Goal: Contribute content: Add original content to the website for others to see

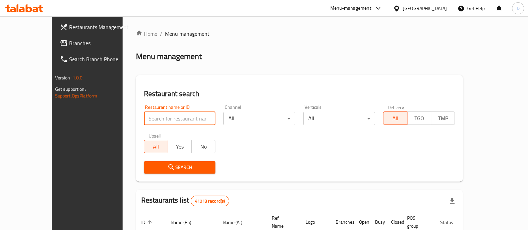
click at [154, 116] on input "search" at bounding box center [180, 118] width 72 height 13
paste input "687029"
type input "687029"
click button "Search" at bounding box center [180, 167] width 72 height 12
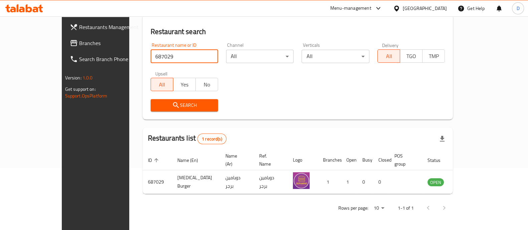
scroll to position [54, 0]
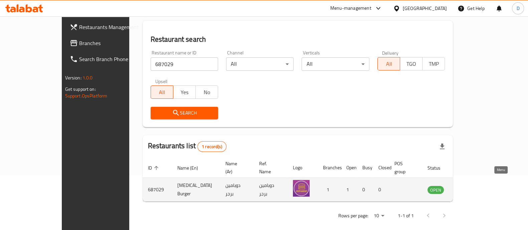
click at [471, 186] on icon "enhanced table" at bounding box center [467, 190] width 8 height 8
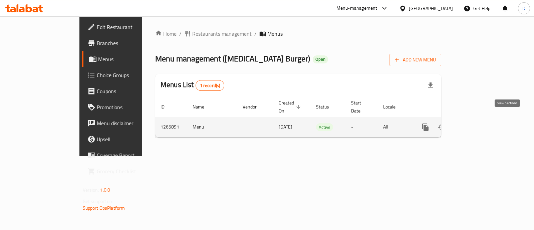
click at [478, 123] on icon "enhanced table" at bounding box center [474, 127] width 8 height 8
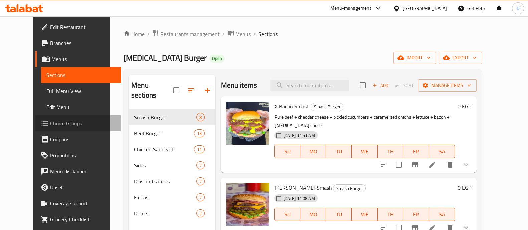
click at [57, 119] on span "Choice Groups" at bounding box center [82, 123] width 65 height 8
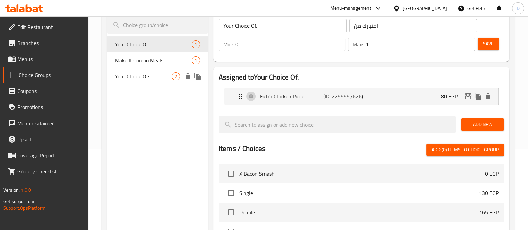
scroll to position [56, 0]
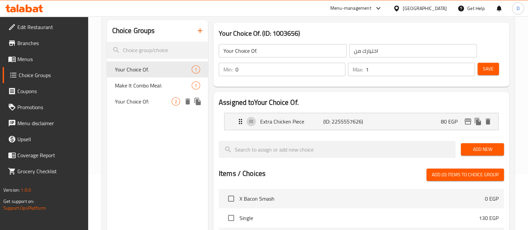
click at [147, 100] on span "Your Choice Of:" at bounding box center [143, 102] width 57 height 8
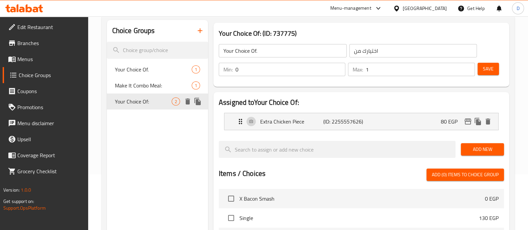
type input "Your Choice Of:"
type input "إختيارك من:"
type input "1"
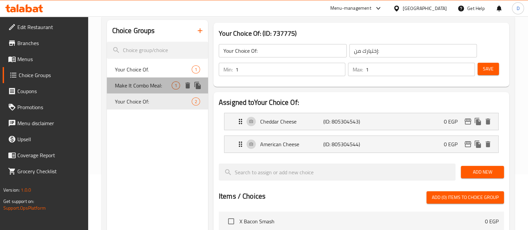
click at [143, 83] on span "Make It Combo Meal:" at bounding box center [143, 86] width 57 height 8
type input "Make It Combo Meal:"
type input "اجعله وجبة كومبو:"
type input "0"
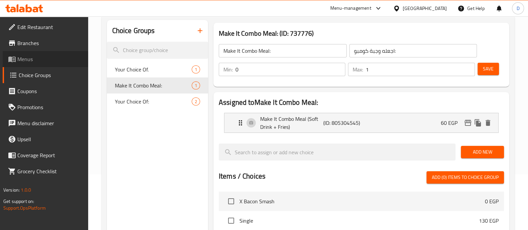
click at [51, 52] on link "Menus" at bounding box center [46, 59] width 86 height 16
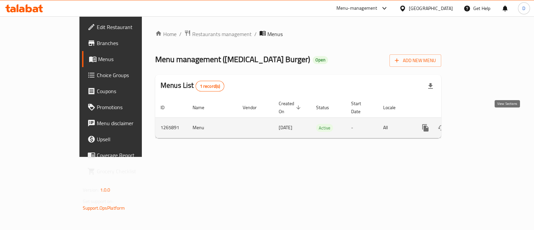
click at [478, 124] on icon "enhanced table" at bounding box center [474, 128] width 8 height 8
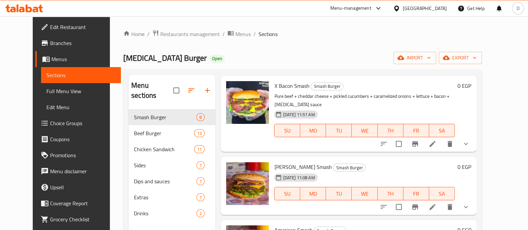
scroll to position [20, 0]
click at [470, 140] on icon "show more" at bounding box center [466, 144] width 8 height 8
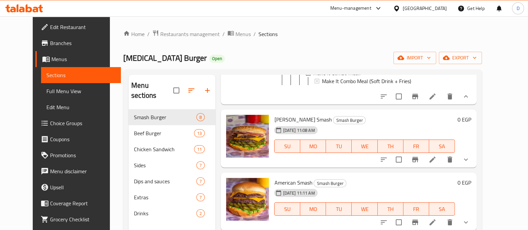
scroll to position [201, 0]
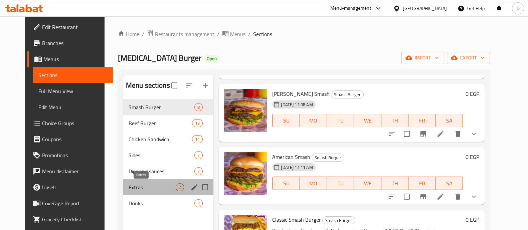
click at [165, 183] on span "Extras" at bounding box center [152, 187] width 47 height 8
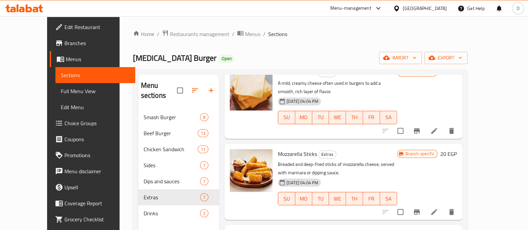
scroll to position [280, 0]
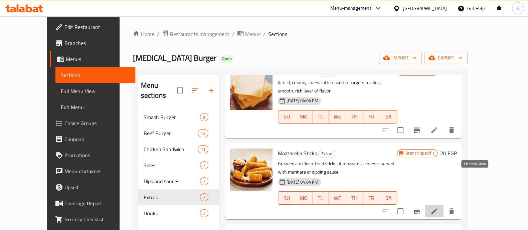
click at [438, 207] on icon at bounding box center [434, 211] width 8 height 8
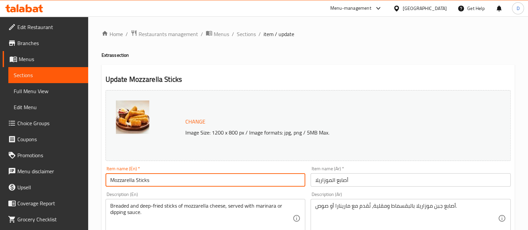
click at [169, 183] on input "Mozzarella Sticks" at bounding box center [206, 179] width 200 height 13
type input "4"
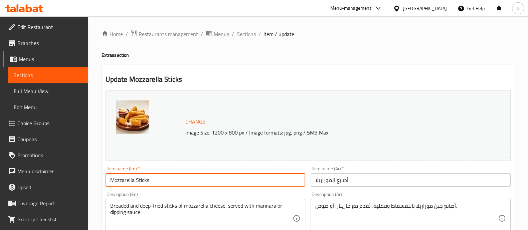
click at [169, 183] on input "Mozzarella Sticks" at bounding box center [206, 179] width 200 height 13
click at [111, 181] on input "Mozzarella Sticks" at bounding box center [206, 179] width 200 height 13
type input "4 Mozzarella Sticks"
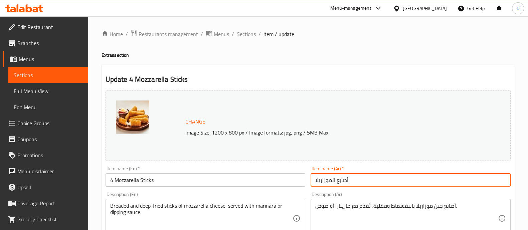
click at [351, 182] on input "أصابع الموزاريلا" at bounding box center [411, 179] width 200 height 13
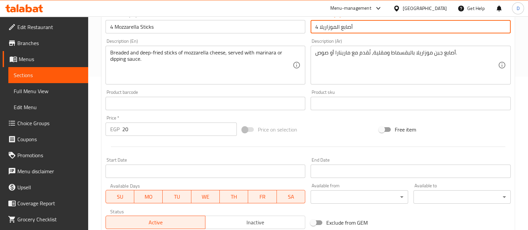
scroll to position [251, 0]
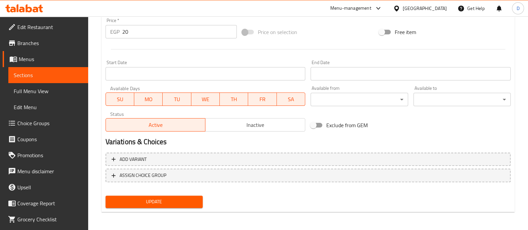
type input "أصابع الموزاريلا 4"
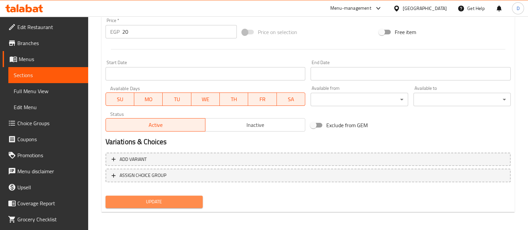
click at [189, 199] on span "Update" at bounding box center [154, 202] width 87 height 8
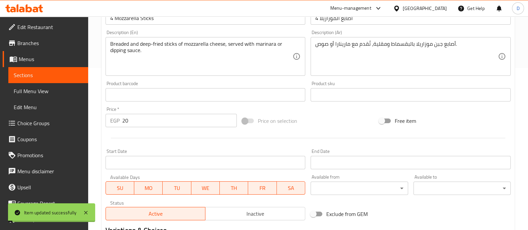
scroll to position [0, 0]
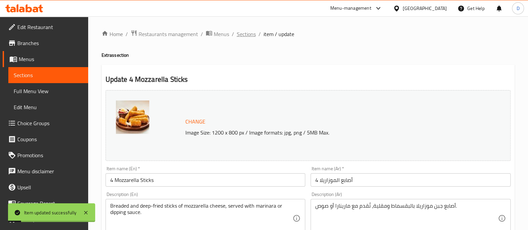
click at [241, 38] on span "Sections" at bounding box center [246, 34] width 19 height 8
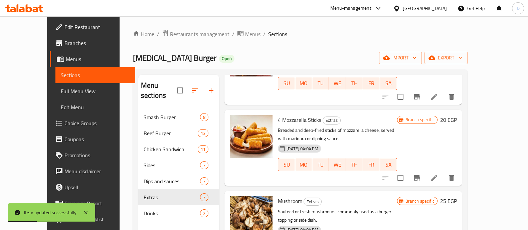
scroll to position [298, 0]
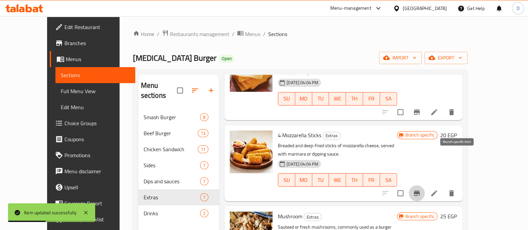
click at [421, 189] on icon "Branch-specific-item" at bounding box center [417, 193] width 8 height 8
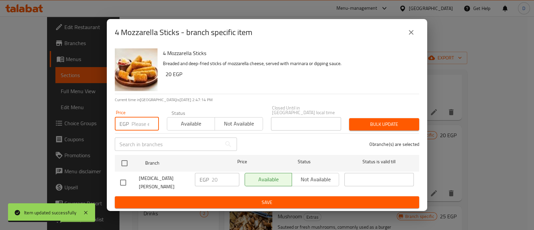
click at [137, 124] on input "number" at bounding box center [145, 123] width 27 height 13
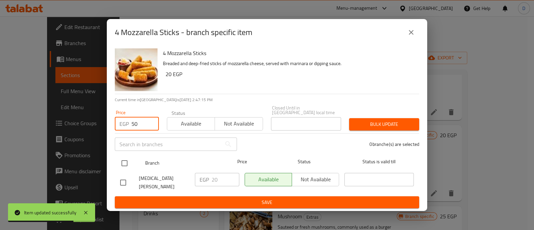
type input "50"
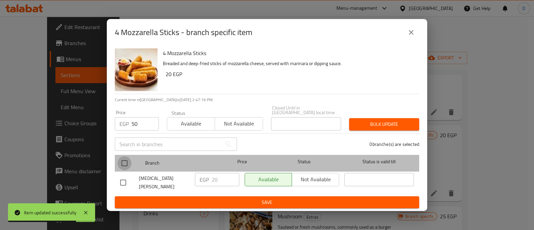
click at [125, 159] on input "checkbox" at bounding box center [125, 163] width 14 height 14
checkbox input "true"
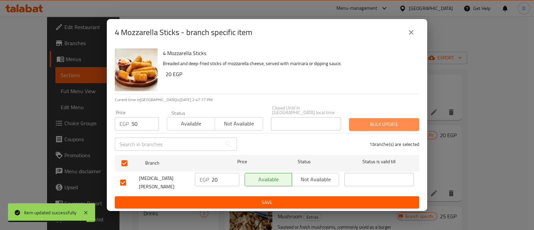
click at [375, 126] on button "Bulk update" at bounding box center [384, 124] width 70 height 12
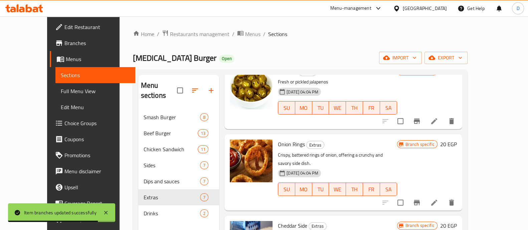
scroll to position [45, 0]
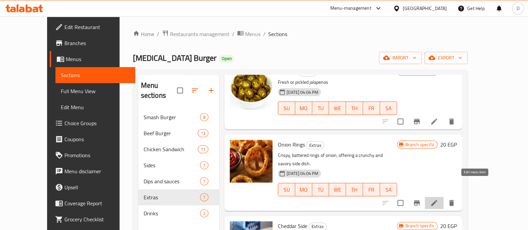
click at [438, 199] on icon at bounding box center [434, 203] width 8 height 8
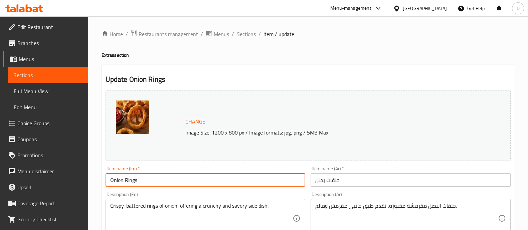
click at [108, 179] on input "Onion Rings" at bounding box center [206, 179] width 200 height 13
type input "4 Onion Rings"
click at [373, 182] on input "حلقات بصل" at bounding box center [411, 179] width 200 height 13
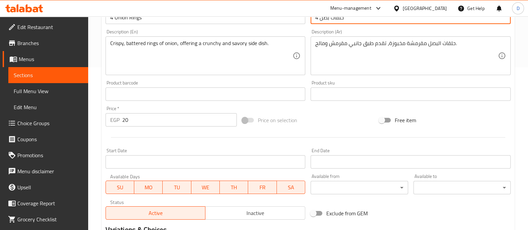
scroll to position [251, 0]
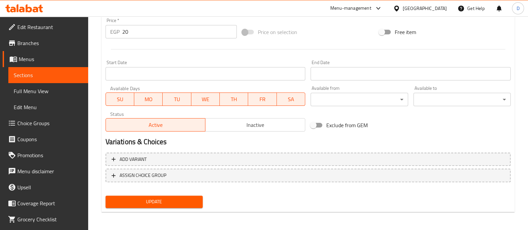
type input "حلقات بصل 4"
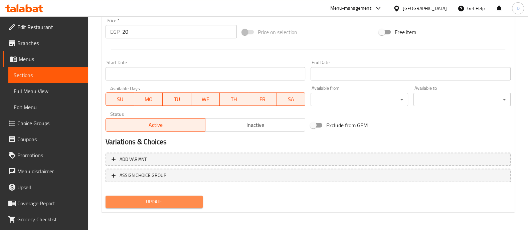
click at [191, 198] on span "Update" at bounding box center [154, 202] width 87 height 8
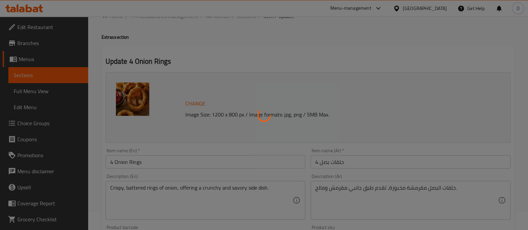
scroll to position [0, 0]
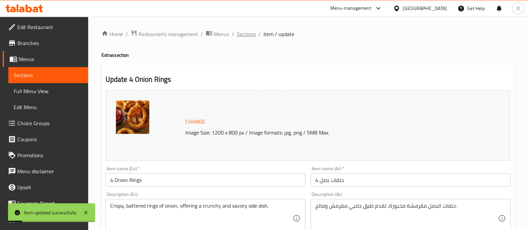
click at [250, 32] on span "Sections" at bounding box center [246, 34] width 19 height 8
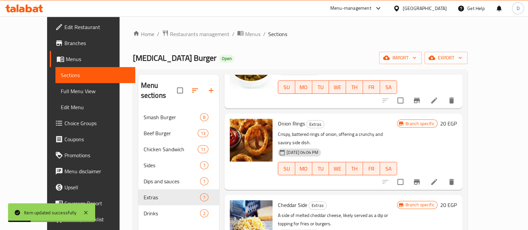
scroll to position [67, 0]
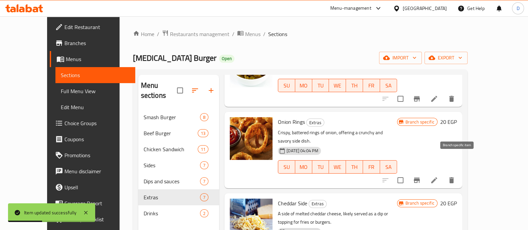
drag, startPoint x: 466, startPoint y: 168, endPoint x: 462, endPoint y: 162, distance: 7.2
click at [460, 172] on div at bounding box center [418, 180] width 82 height 16
click at [425, 172] on button "Branch-specific-item" at bounding box center [417, 180] width 16 height 16
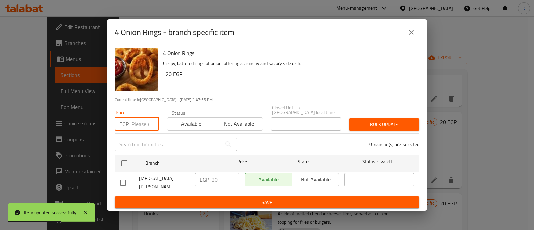
click at [132, 119] on input "number" at bounding box center [145, 123] width 27 height 13
type input "50"
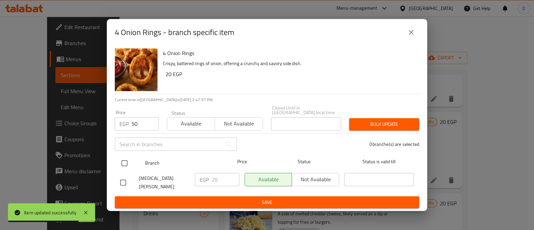
drag, startPoint x: 125, startPoint y: 170, endPoint x: 123, endPoint y: 162, distance: 7.7
click at [123, 162] on ul "Branch Price Status Status is valid till [MEDICAL_DATA] [PERSON_NAME] EGP 20 ​ …" at bounding box center [267, 174] width 305 height 44
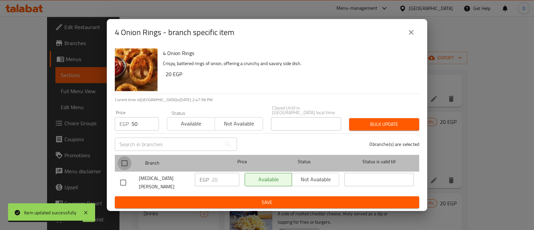
click at [123, 162] on input "checkbox" at bounding box center [125, 163] width 14 height 14
checkbox input "true"
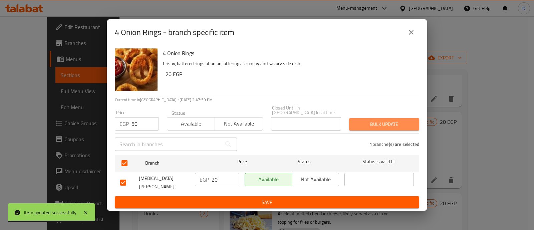
click at [388, 124] on span "Bulk update" at bounding box center [384, 124] width 59 height 8
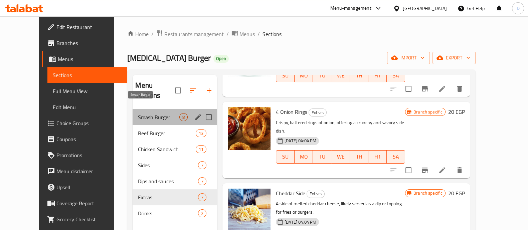
click at [142, 113] on span "Smash Burger" at bounding box center [158, 117] width 41 height 8
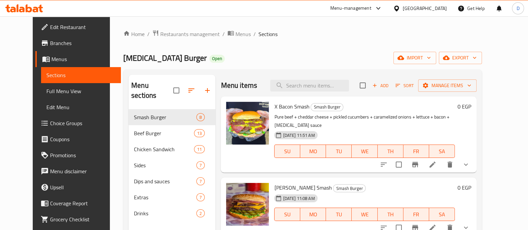
click at [18, 8] on icon at bounding box center [18, 8] width 2 height 8
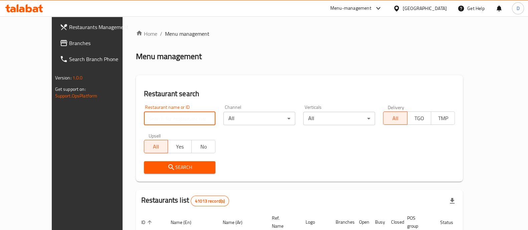
drag, startPoint x: 0, startPoint y: 0, endPoint x: 145, endPoint y: 114, distance: 184.2
click at [145, 114] on input "search" at bounding box center [180, 118] width 72 height 13
paste input "695603"
type input "695603"
click button "Search" at bounding box center [180, 167] width 72 height 12
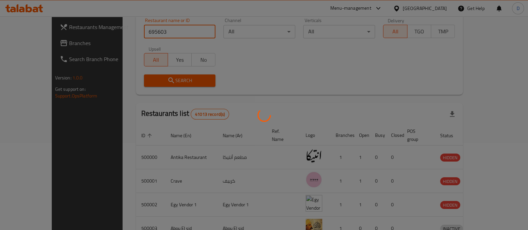
scroll to position [54, 0]
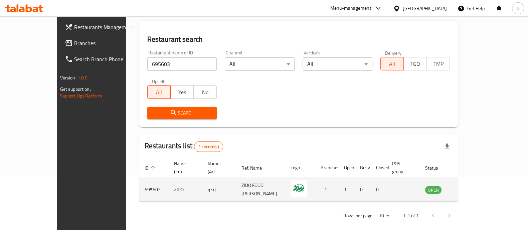
click at [478, 186] on td "enhanced table" at bounding box center [466, 190] width 23 height 24
click at [468, 187] on icon "enhanced table" at bounding box center [464, 190] width 7 height 6
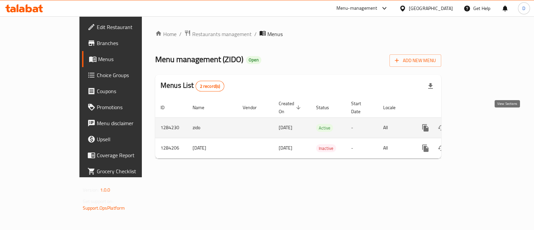
click at [477, 125] on icon "enhanced table" at bounding box center [474, 128] width 6 height 6
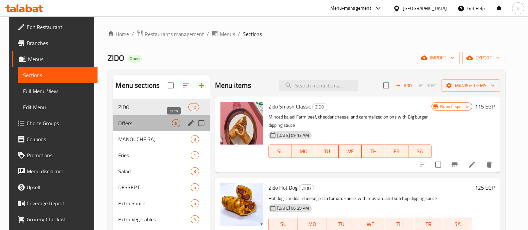
click at [172, 123] on span "8" at bounding box center [176, 123] width 8 height 6
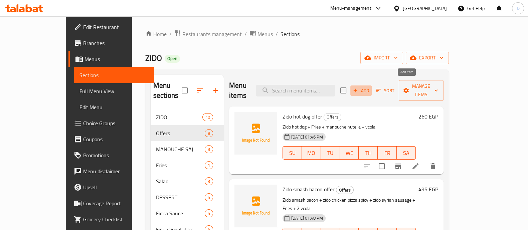
click at [370, 87] on span "Add" at bounding box center [361, 91] width 18 height 8
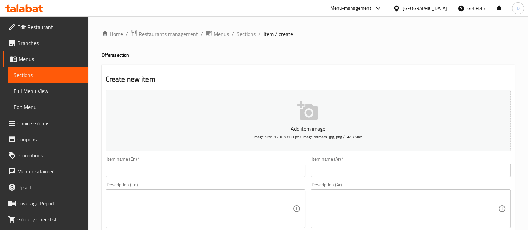
click at [194, 172] on input "text" at bounding box center [206, 170] width 200 height 13
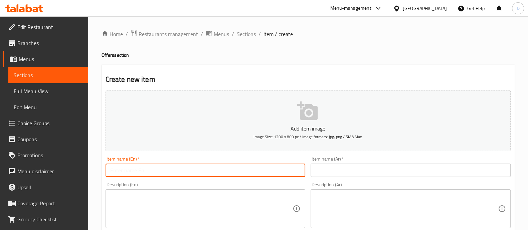
paste input "695603"
type input "6"
paste input "Zido smash bacon 160 + zido chicken pizza spicy 115+ zido syrian sausage 130 + …"
type input "Z"
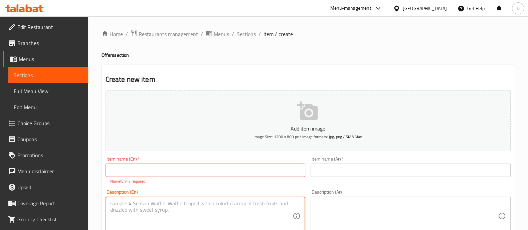
click at [139, 205] on textarea at bounding box center [201, 216] width 183 height 32
paste textarea "Zido smash bacon 160 + zido chicken pizza spicy 115+ zido syrian sausage 130 + …"
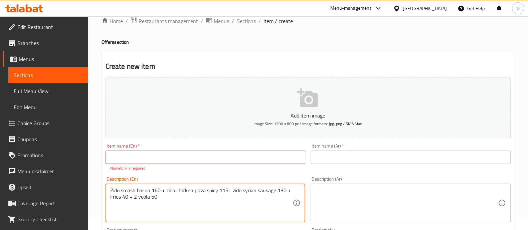
scroll to position [12, 0]
click at [158, 190] on textarea "Zido smash bacon 160 + zido chicken pizza spicy 115+ zido syrian sausage 130 + …" at bounding box center [201, 204] width 183 height 32
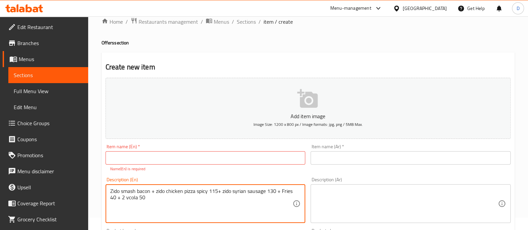
click at [216, 193] on textarea "Zido smash bacon + zido chicken pizza spicy 115+ zido syrian sausage 130 + Frie…" at bounding box center [201, 204] width 183 height 32
click at [262, 191] on textarea "Zido smash bacon + zido chicken pizza spicy + zido syrian sausage 130 + Fries 4…" at bounding box center [201, 204] width 183 height 32
click at [276, 191] on textarea "Zido smash bacon + zido chicken pizza spicy + zido syrian sausage + Fries 40 + …" at bounding box center [201, 204] width 183 height 32
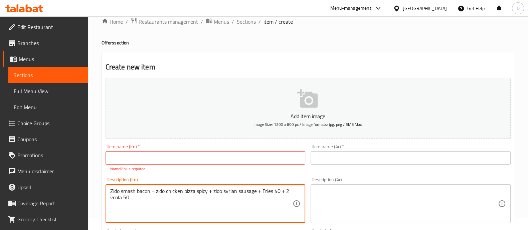
click at [276, 191] on textarea "Zido smash bacon + zido chicken pizza spicy + zido syrian sausage + Fries 40 + …" at bounding box center [201, 204] width 183 height 32
drag, startPoint x: 276, startPoint y: 191, endPoint x: 283, endPoint y: 191, distance: 7.0
click at [283, 191] on textarea "Zido smash bacon + zido chicken pizza spicy + zido syrian sausage + Fries + 2 v…" at bounding box center [201, 204] width 183 height 32
click at [127, 196] on textarea "Zido smash bacon + zido chicken pizza spicy + zido syrian sausage + Fries + 2 v…" at bounding box center [201, 204] width 183 height 32
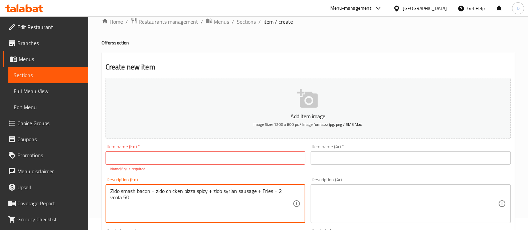
click at [127, 196] on textarea "Zido smash bacon + zido chicken pizza spicy + zido syrian sausage + Fries + 2 v…" at bounding box center [201, 204] width 183 height 32
drag, startPoint x: 123, startPoint y: 197, endPoint x: 109, endPoint y: 190, distance: 15.5
click at [109, 190] on div "Zido smash bacon + zido chicken pizza spicy + zido syrian sausage + Fries + 2 v…" at bounding box center [206, 203] width 200 height 39
type textarea "Zido smash bacon + zido chicken pizza spicy + zido syrian sausage + Fries + 2 v…"
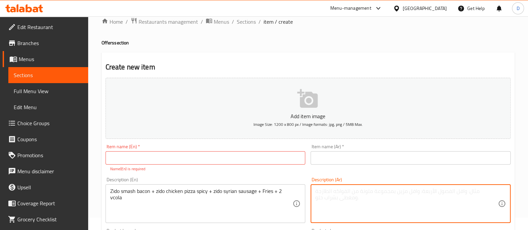
click at [324, 188] on textarea at bounding box center [406, 204] width 183 height 32
paste textarea "زيدو سماش بيكون + زيدو بيتزا دجاج حارة + زيدو سجق سوري + بطاطس مقلية + 2 كولا"
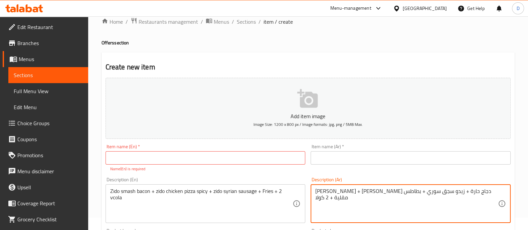
type textarea "زيدو سماش بيكون + زيدو بيتزا دجاج حارة + زيدو سجق سوري + بطاطس مقلية + 2 كولا"
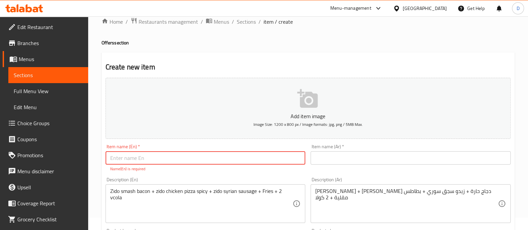
click at [177, 156] on input "text" at bounding box center [206, 157] width 200 height 13
type input "Zido Offer"
click at [358, 153] on input "text" at bounding box center [411, 157] width 200 height 13
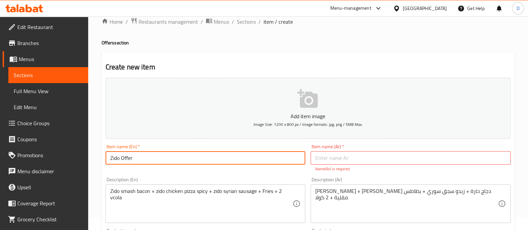
click at [171, 159] on input "Zido Offer" at bounding box center [206, 157] width 200 height 13
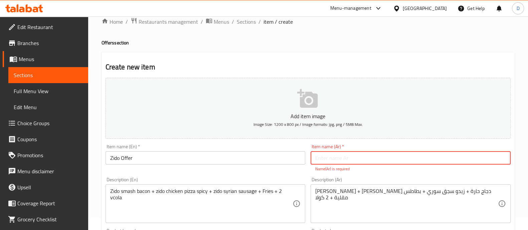
click at [334, 161] on input "text" at bounding box center [411, 157] width 200 height 13
paste input "عرض زيدو"
type input "عرض زيدو"
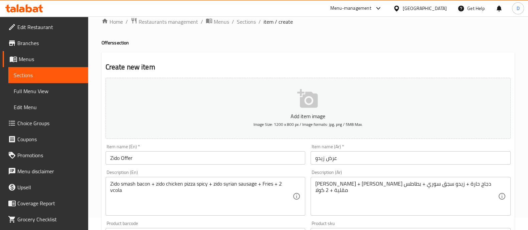
click at [277, 176] on div "Description (En) Zido smash bacon + zido chicken pizza spicy + zido syrian saus…" at bounding box center [205, 192] width 205 height 51
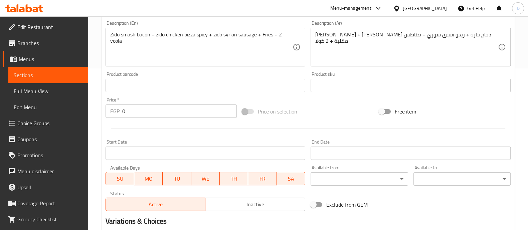
scroll to position [162, 0]
click at [169, 107] on input "0" at bounding box center [179, 111] width 115 height 13
type input "495"
click at [165, 120] on div "Price   * EGP 495 Price *" at bounding box center [171, 108] width 137 height 26
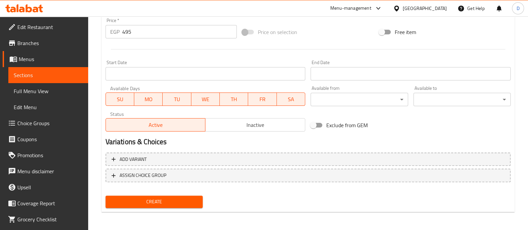
click at [176, 204] on span "Create" at bounding box center [154, 202] width 87 height 8
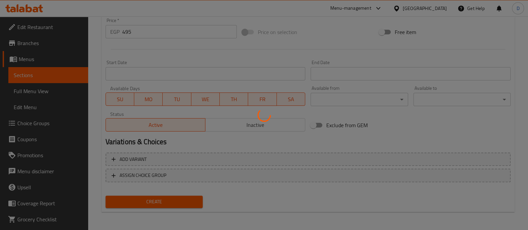
scroll to position [0, 0]
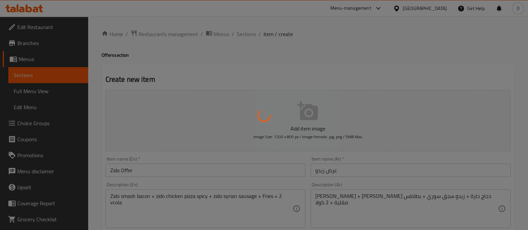
type input "0"
